Goal: Find specific page/section: Find specific page/section

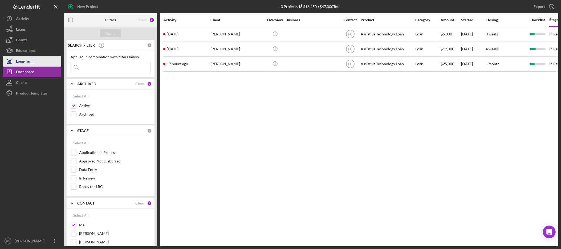
click at [38, 64] on button "Long-Term" at bounding box center [32, 61] width 59 height 11
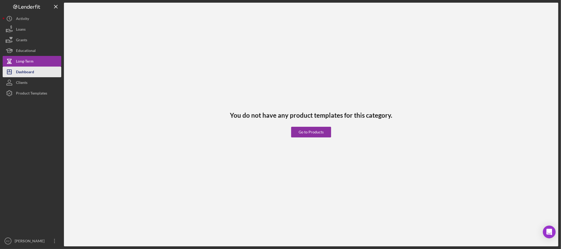
click at [39, 73] on button "Icon/Dashboard Dashboard" at bounding box center [32, 72] width 59 height 11
